Goal: Transaction & Acquisition: Purchase product/service

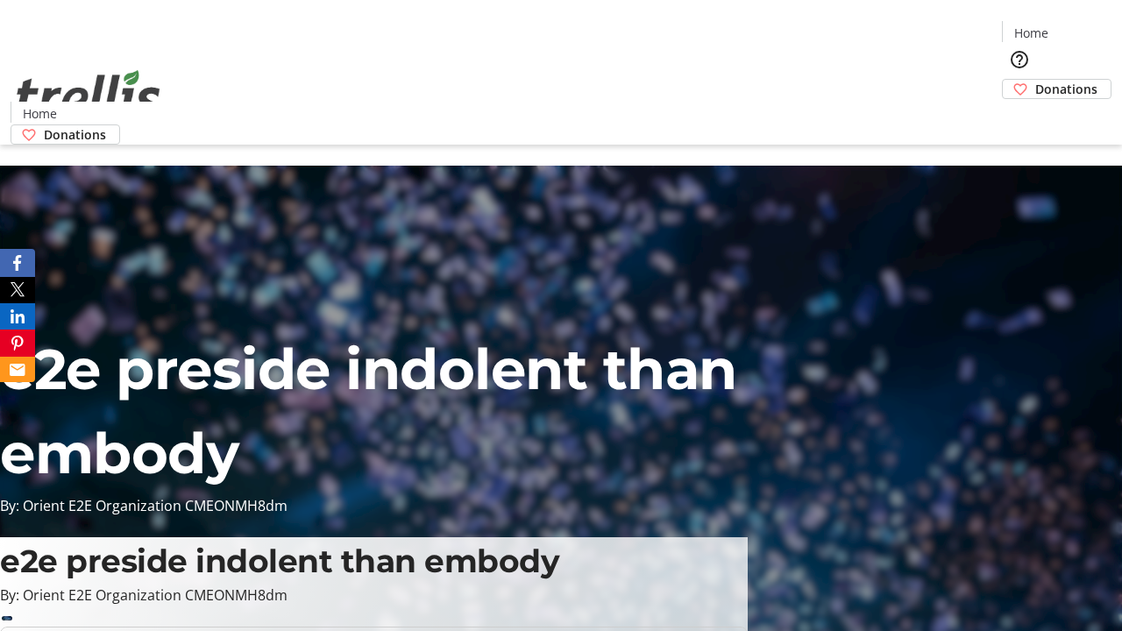
click at [1035, 80] on span "Donations" at bounding box center [1066, 89] width 62 height 18
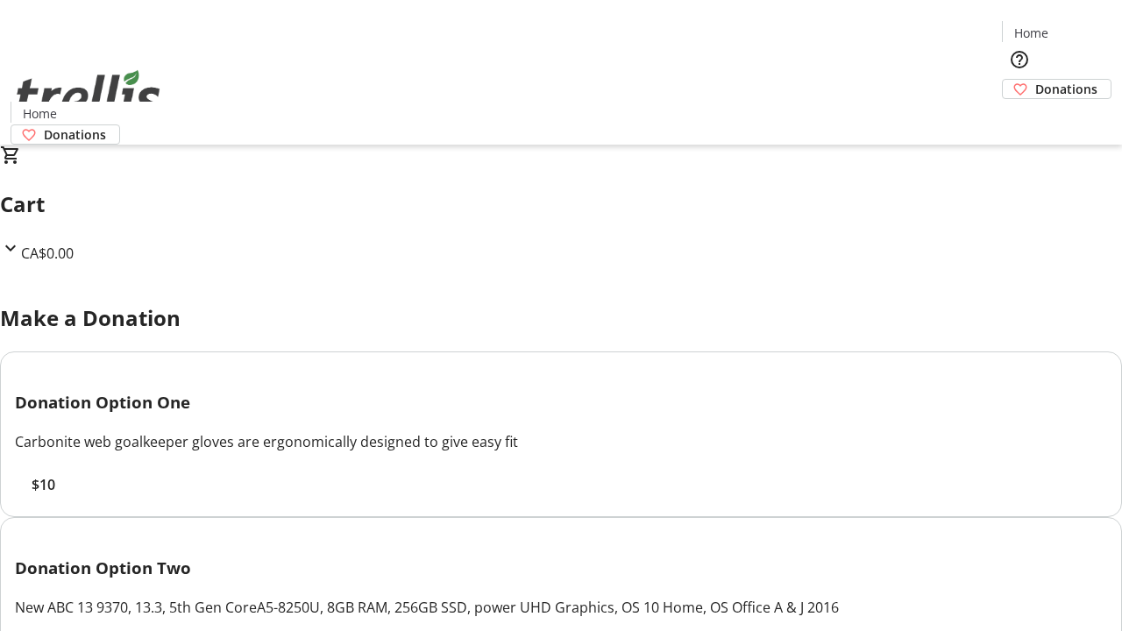
click at [55, 495] on span "$10" at bounding box center [44, 484] width 24 height 21
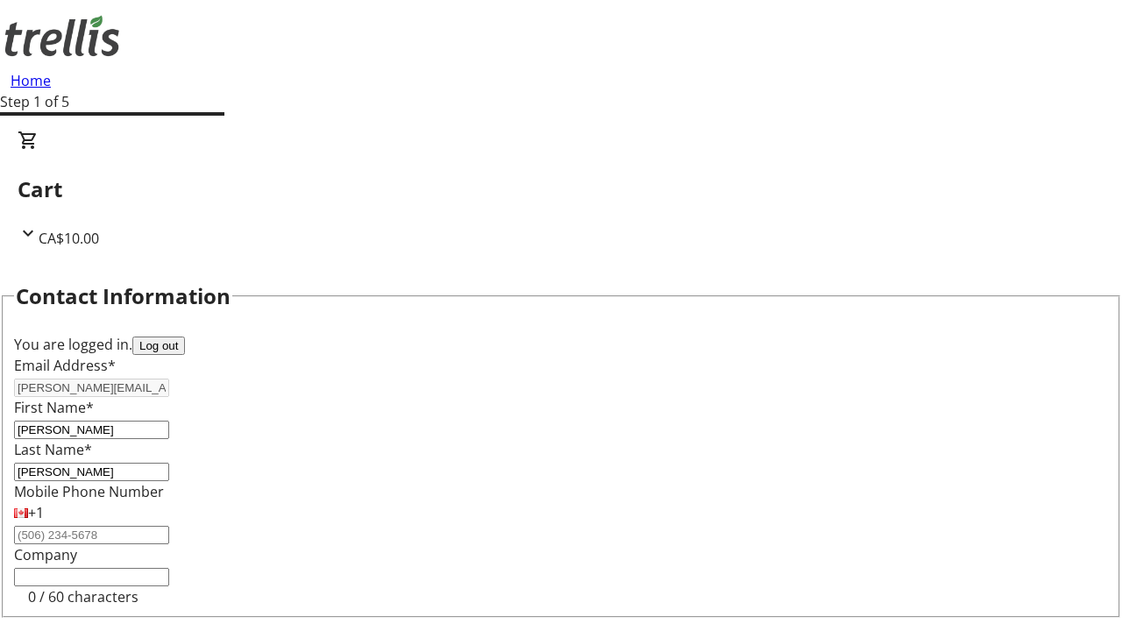
select select "BC"
select select "CA"
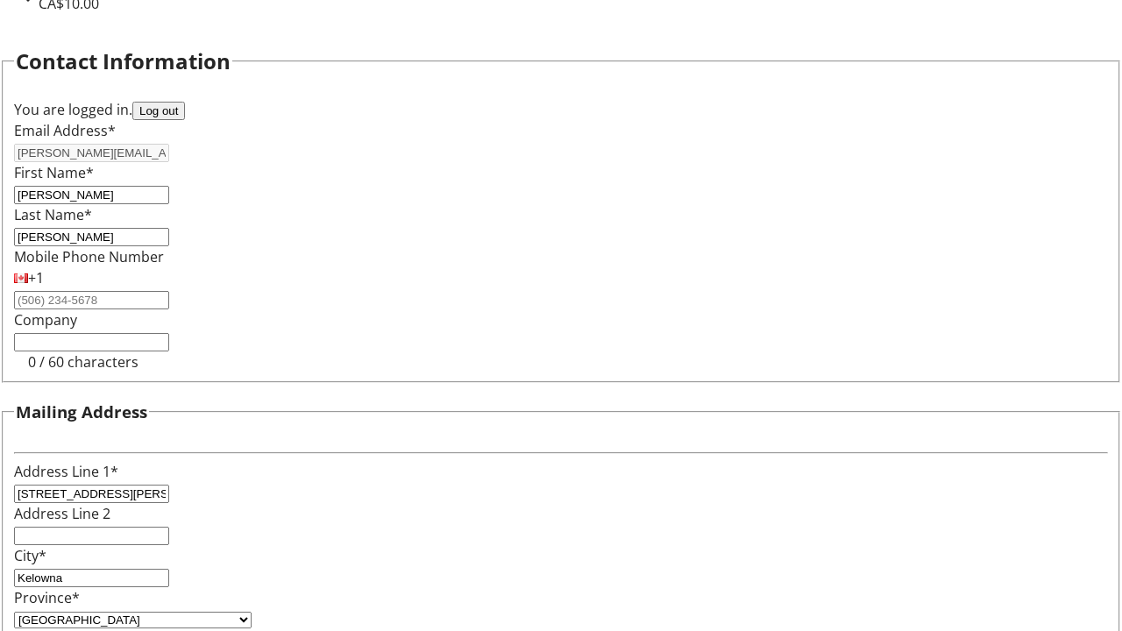
type input "V1Y 0C2"
